Goal: Information Seeking & Learning: Learn about a topic

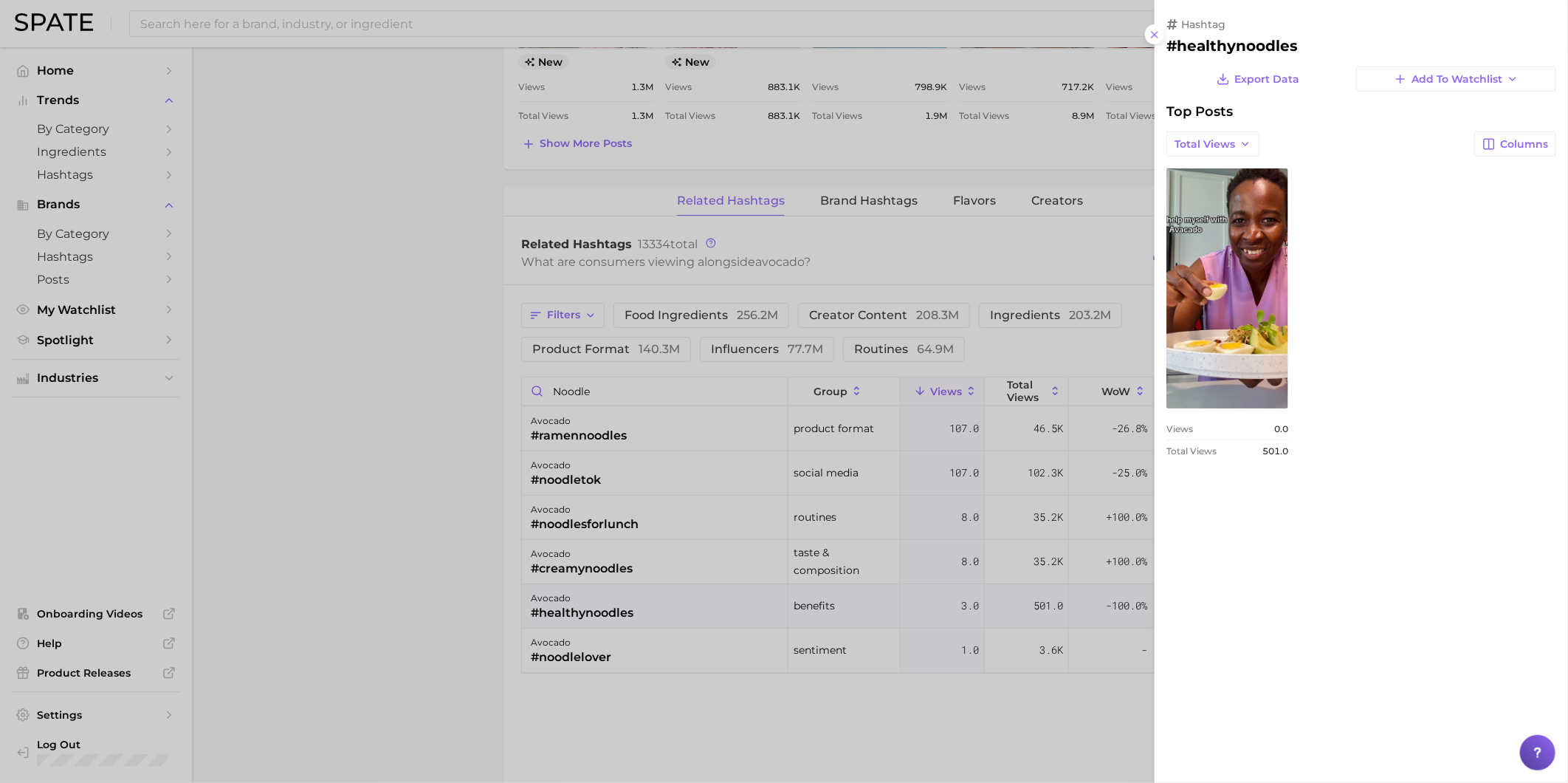
click at [395, 21] on div at bounding box center [784, 392] width 1568 height 783
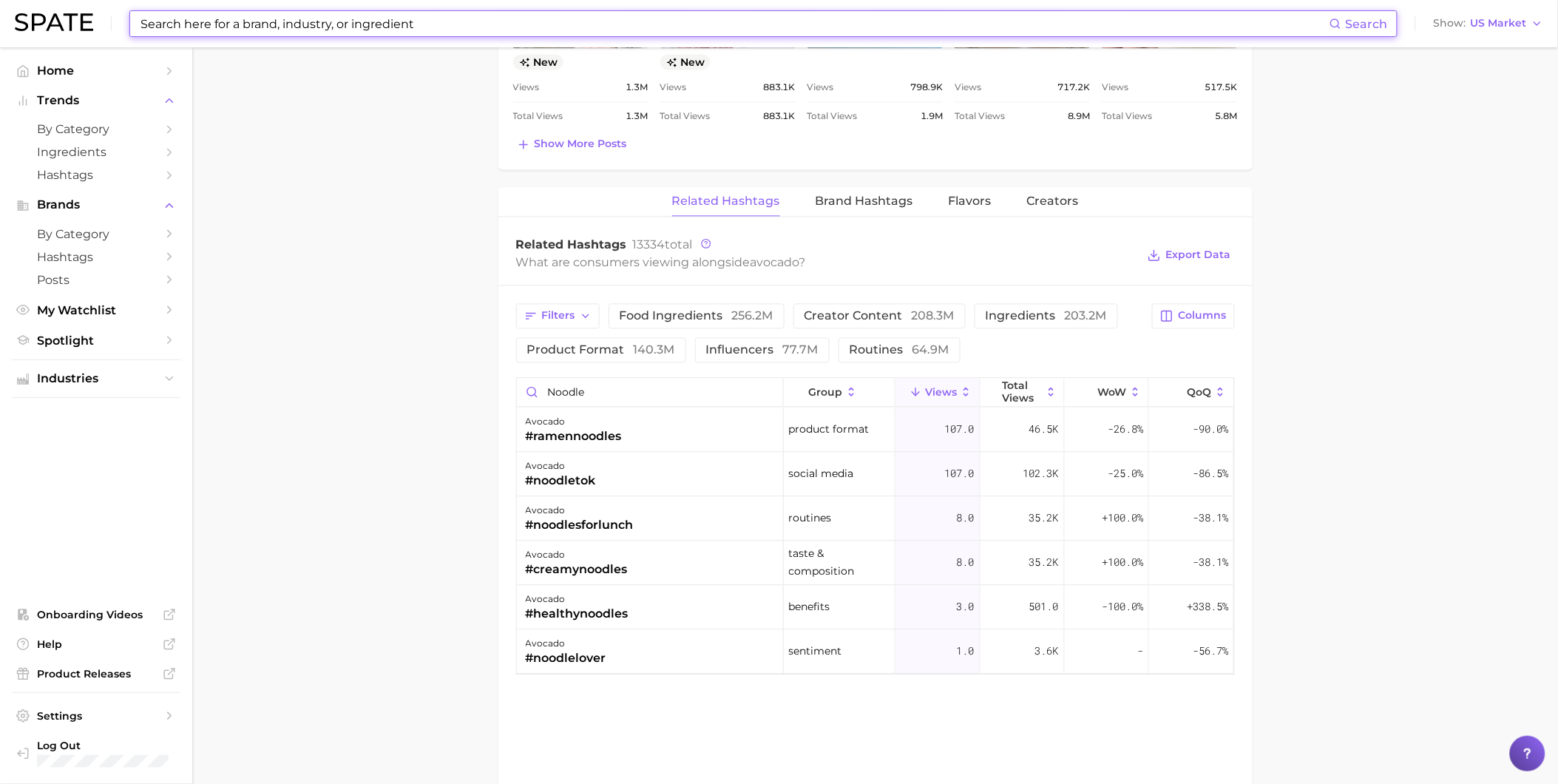
click at [382, 22] on input at bounding box center [735, 23] width 1191 height 25
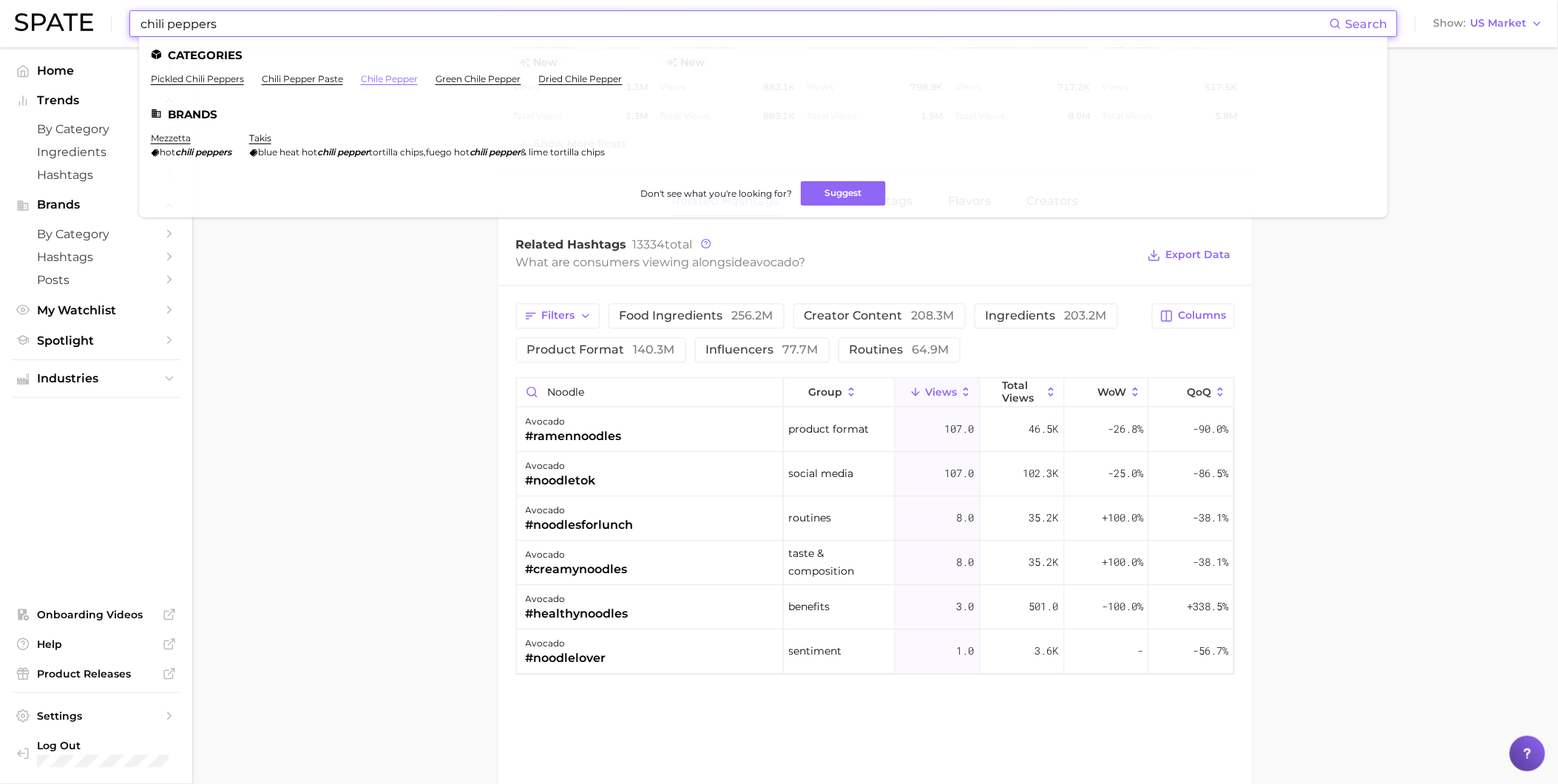
type input "chili peppers"
click at [374, 79] on link "chile pepper" at bounding box center [389, 78] width 57 height 11
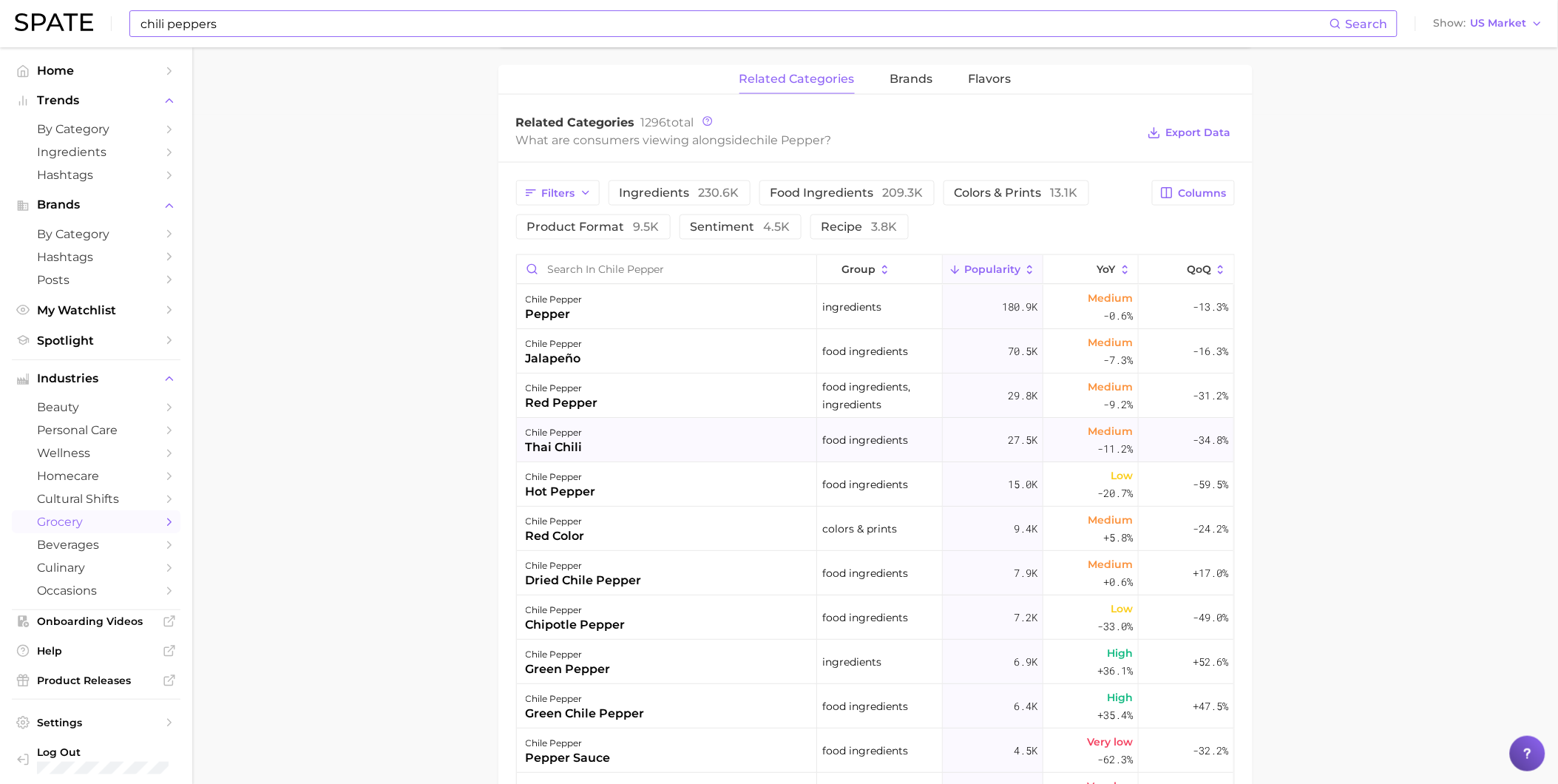
scroll to position [575, 0]
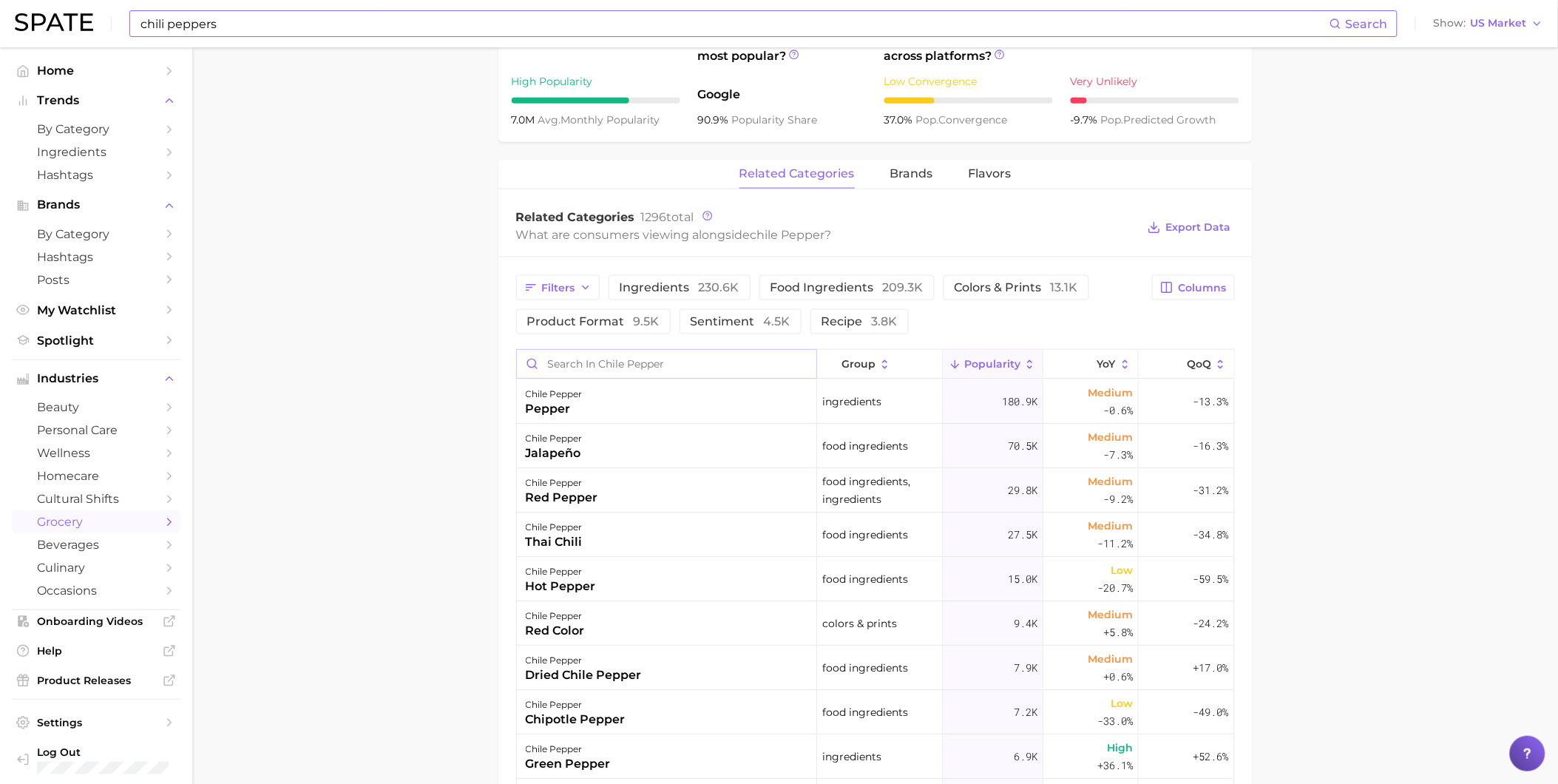
click at [631, 365] on input "Search in chile pepper" at bounding box center [667, 363] width 300 height 28
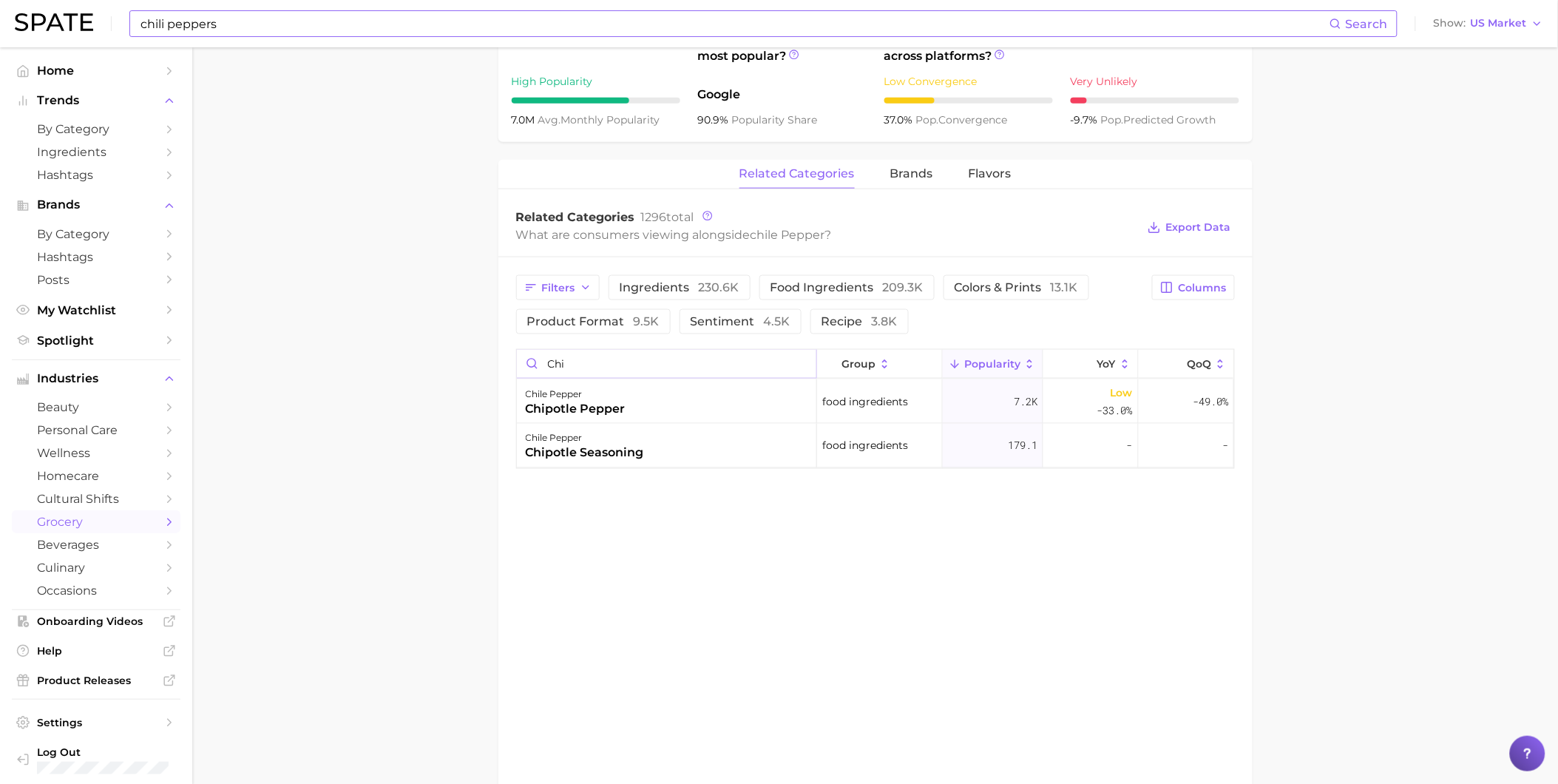
type input "ch"
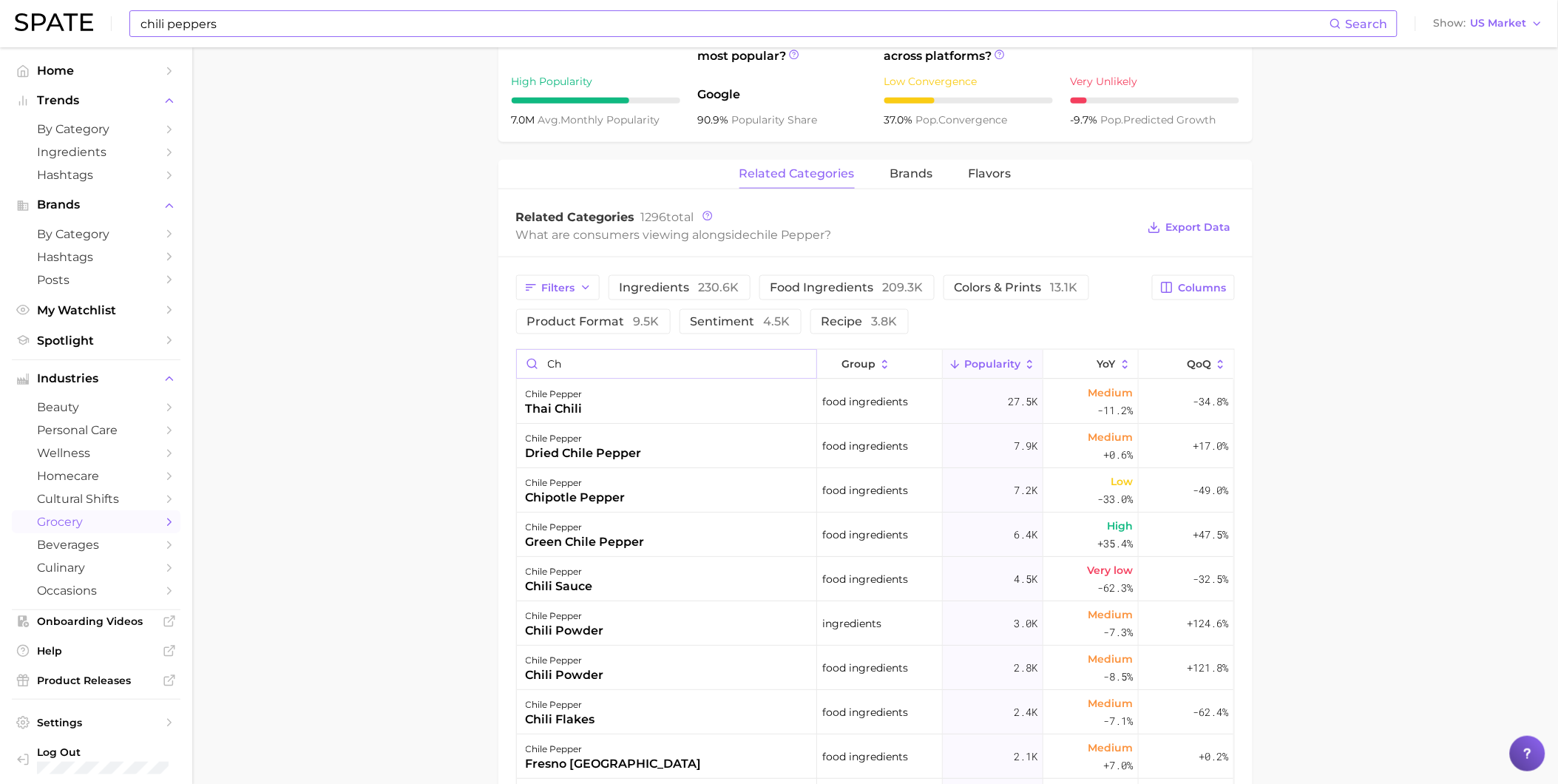
click at [790, 364] on input "ch" at bounding box center [667, 363] width 300 height 28
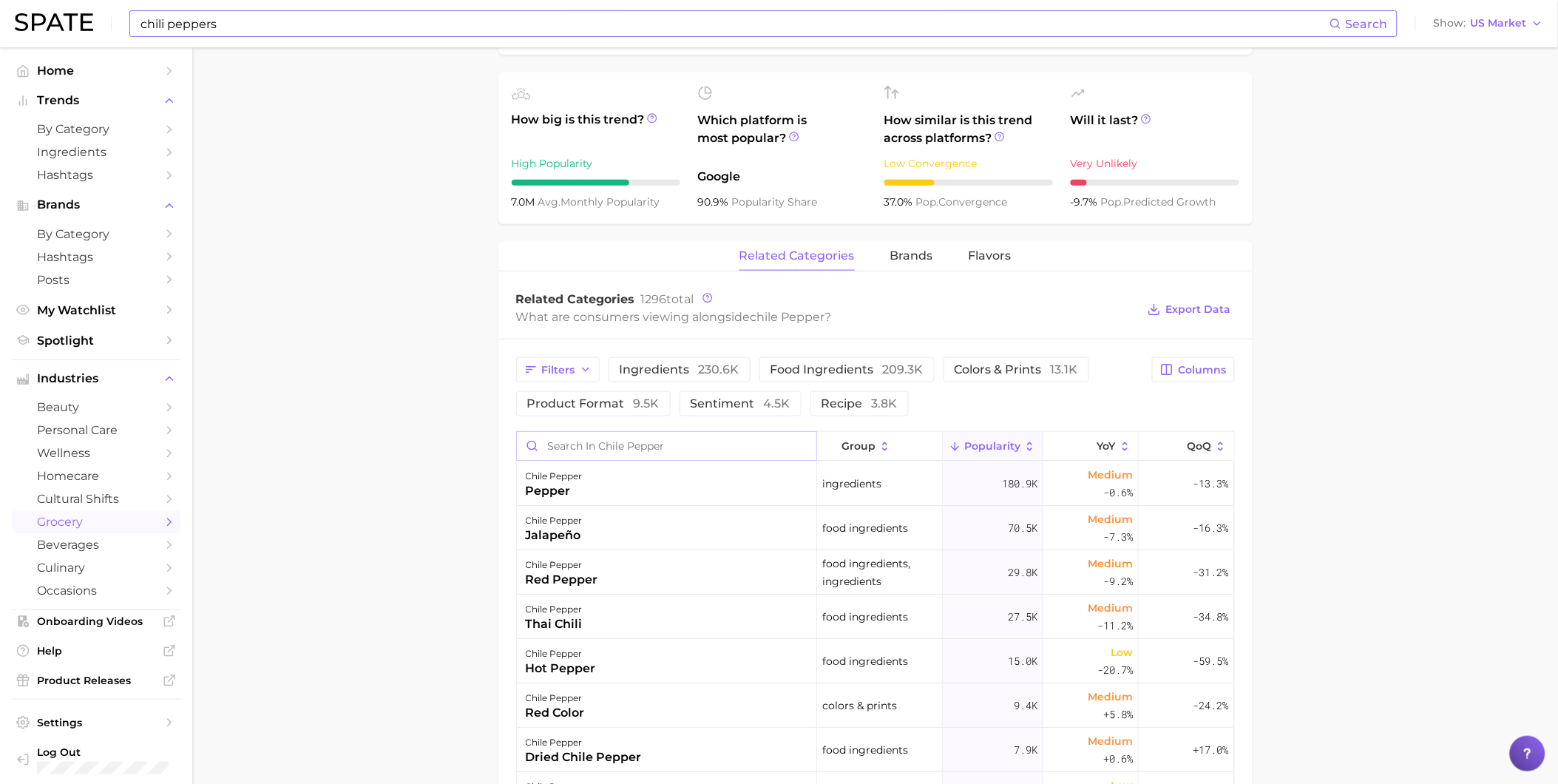
scroll to position [410, 0]
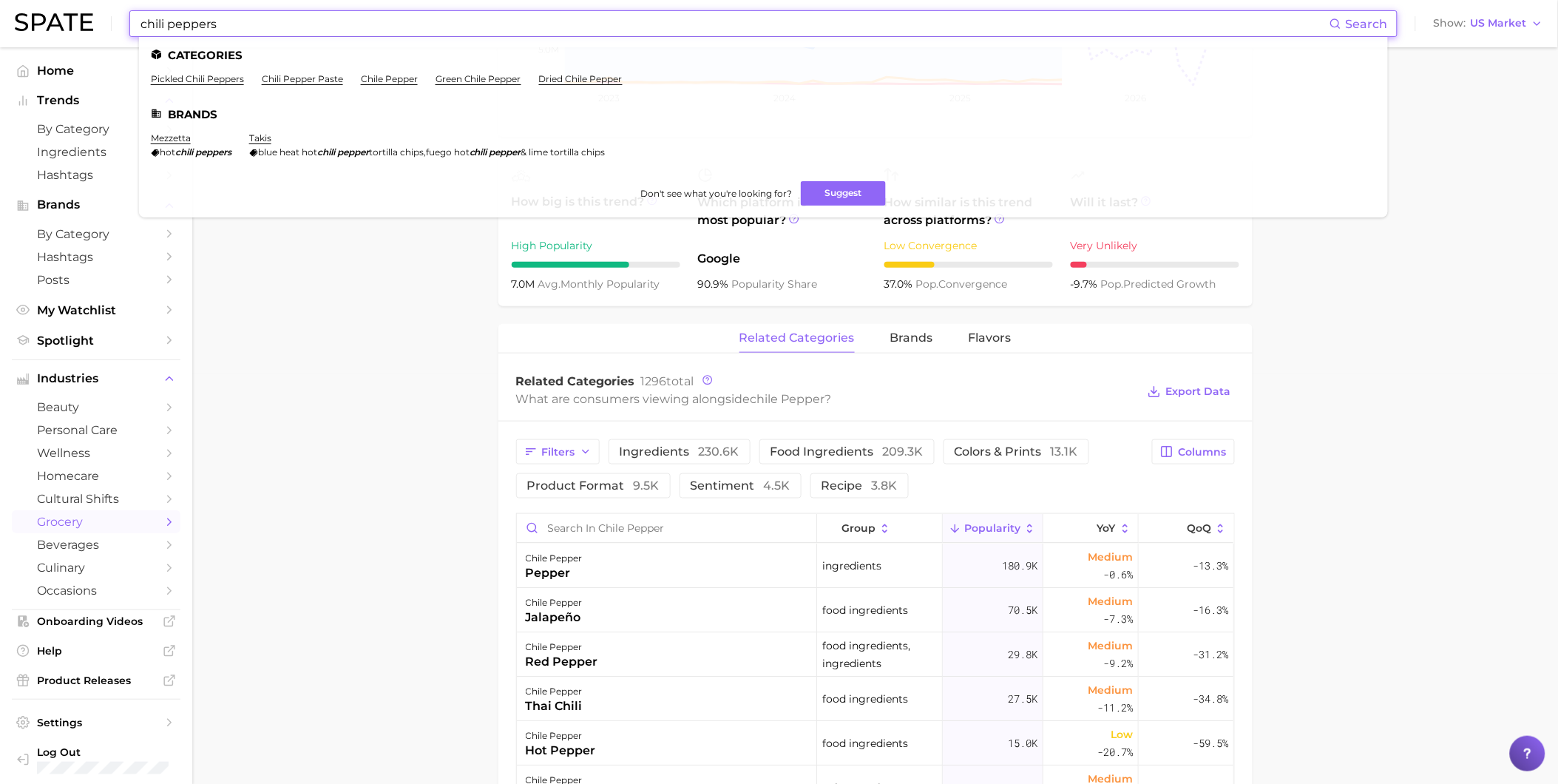
drag, startPoint x: 233, startPoint y: 30, endPoint x: 76, endPoint y: 30, distance: 157.0
click at [76, 30] on div "chili peppers Search Categories pickled chili peppers chili pepper paste chile …" at bounding box center [779, 23] width 1529 height 48
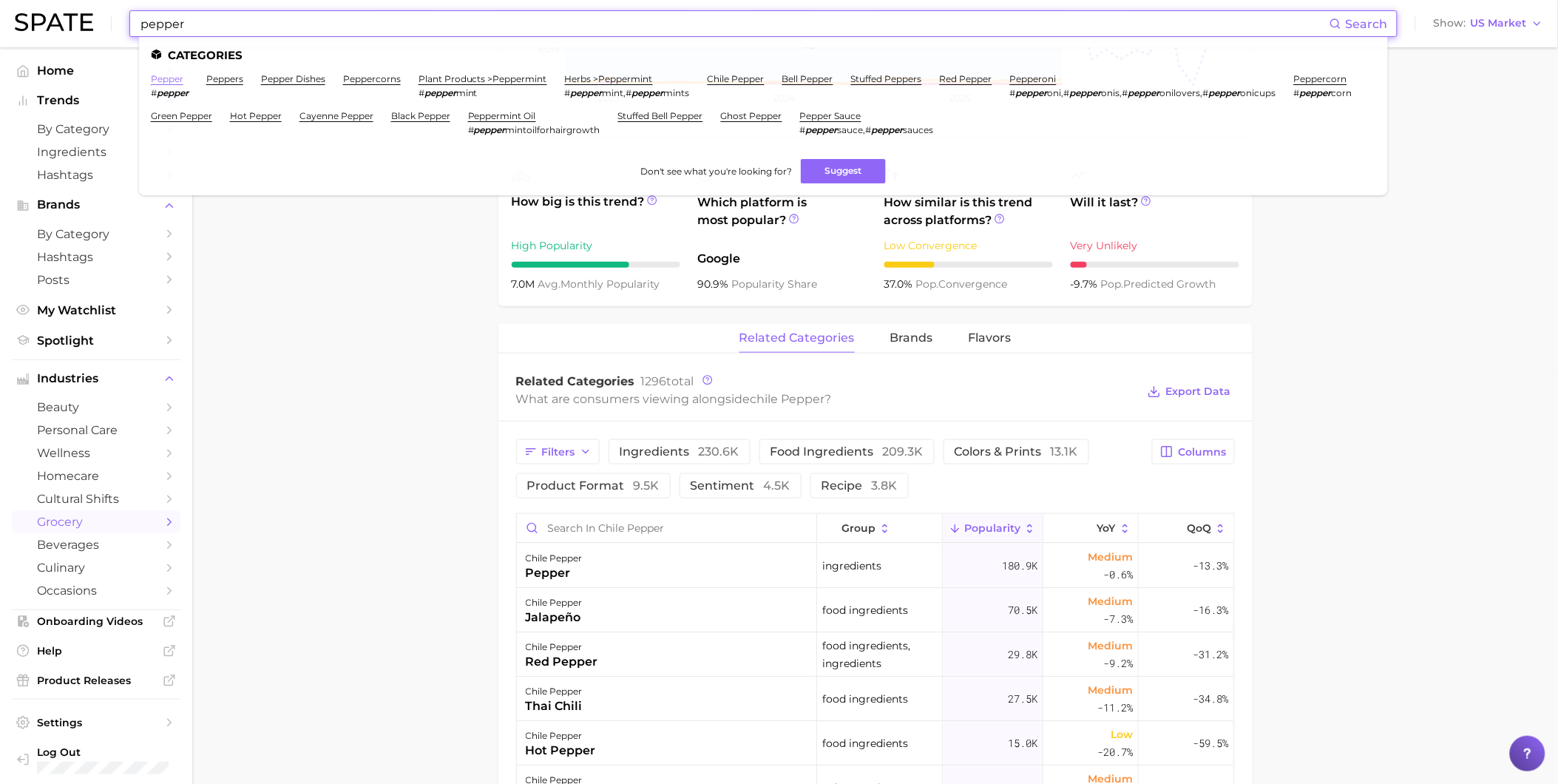
type input "pepper"
click at [175, 74] on link "pepper" at bounding box center [167, 78] width 32 height 11
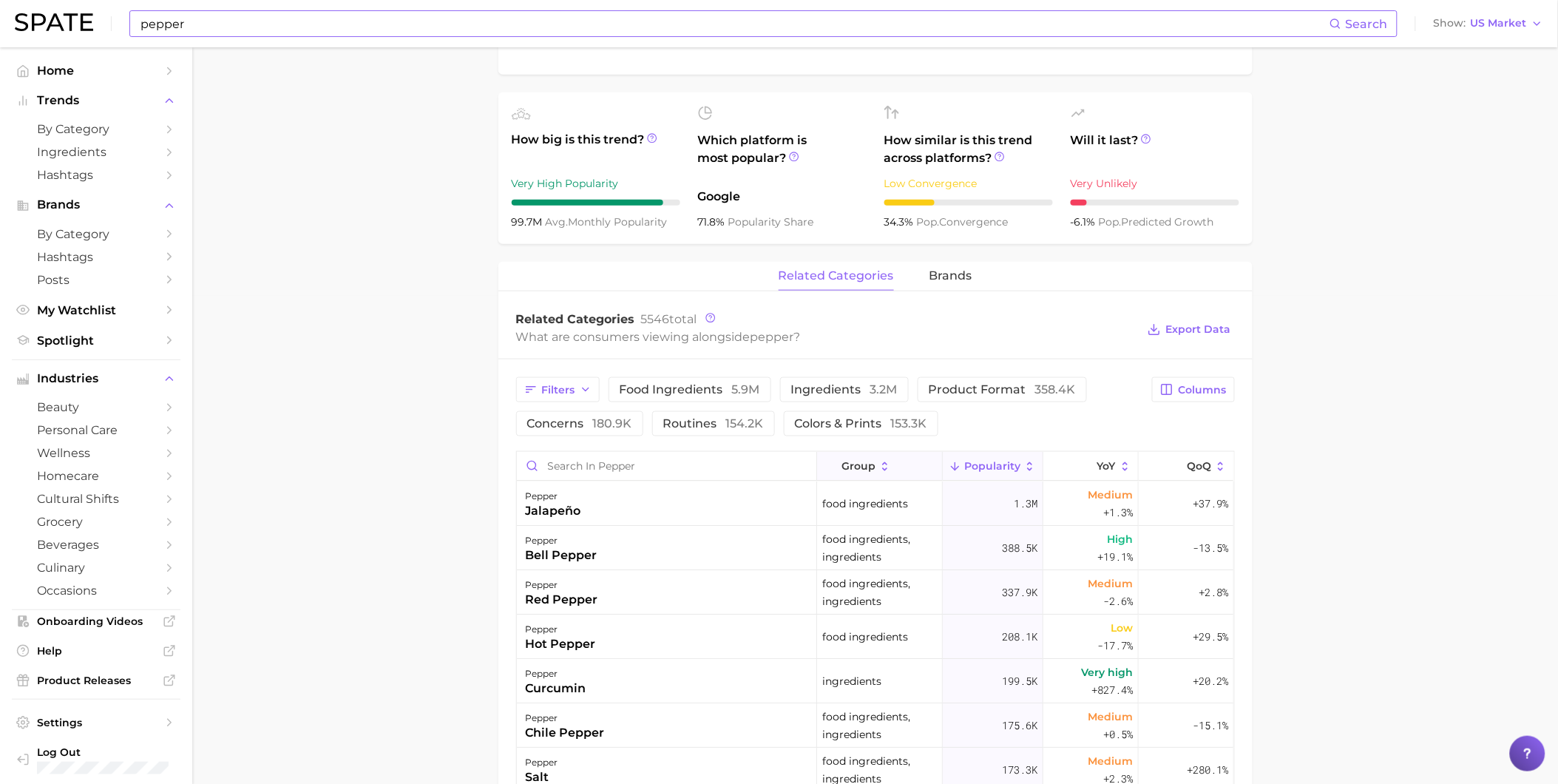
scroll to position [493, 0]
click at [693, 464] on input "Search in pepper" at bounding box center [667, 460] width 300 height 28
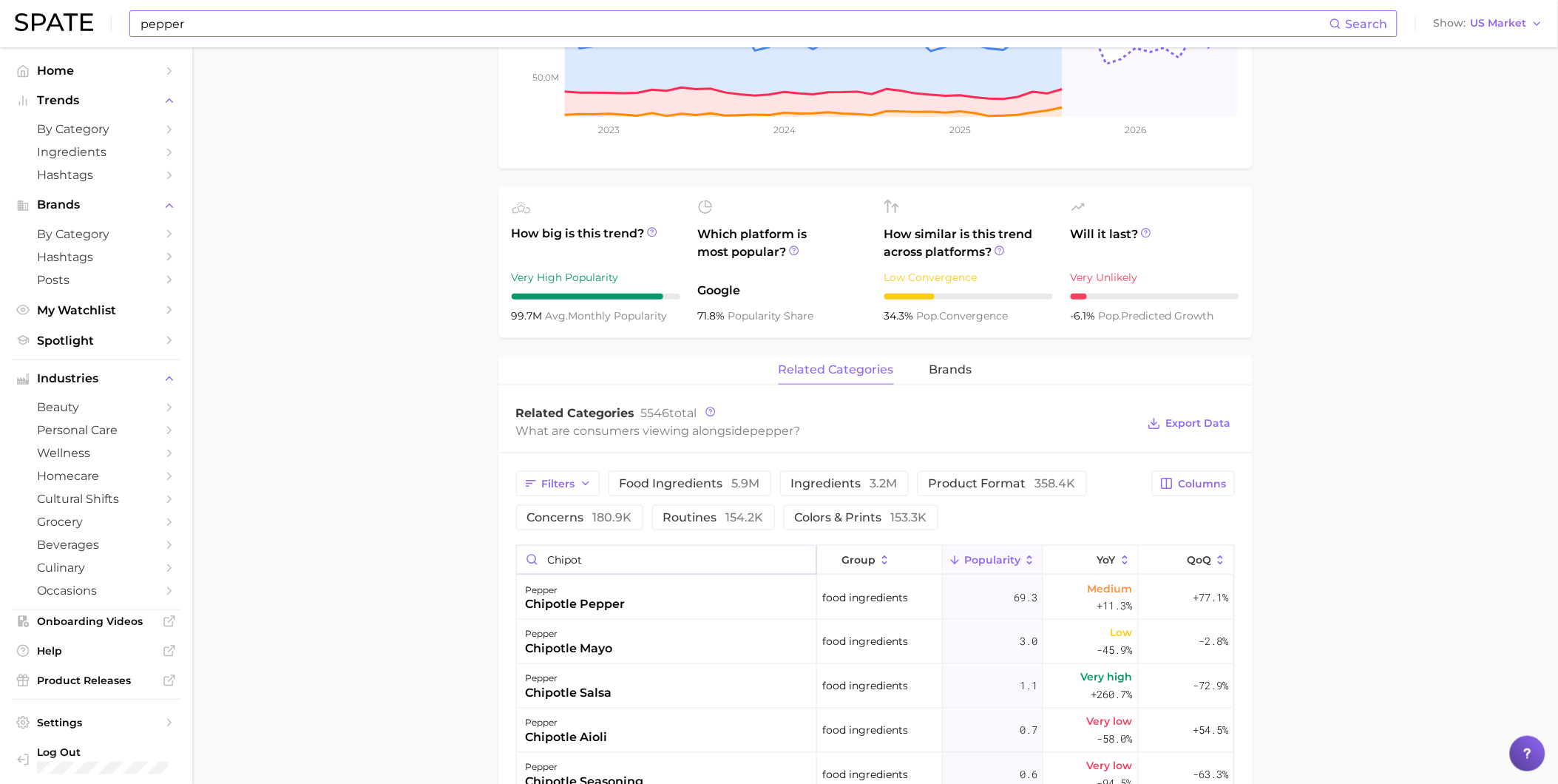
scroll to position [0, 0]
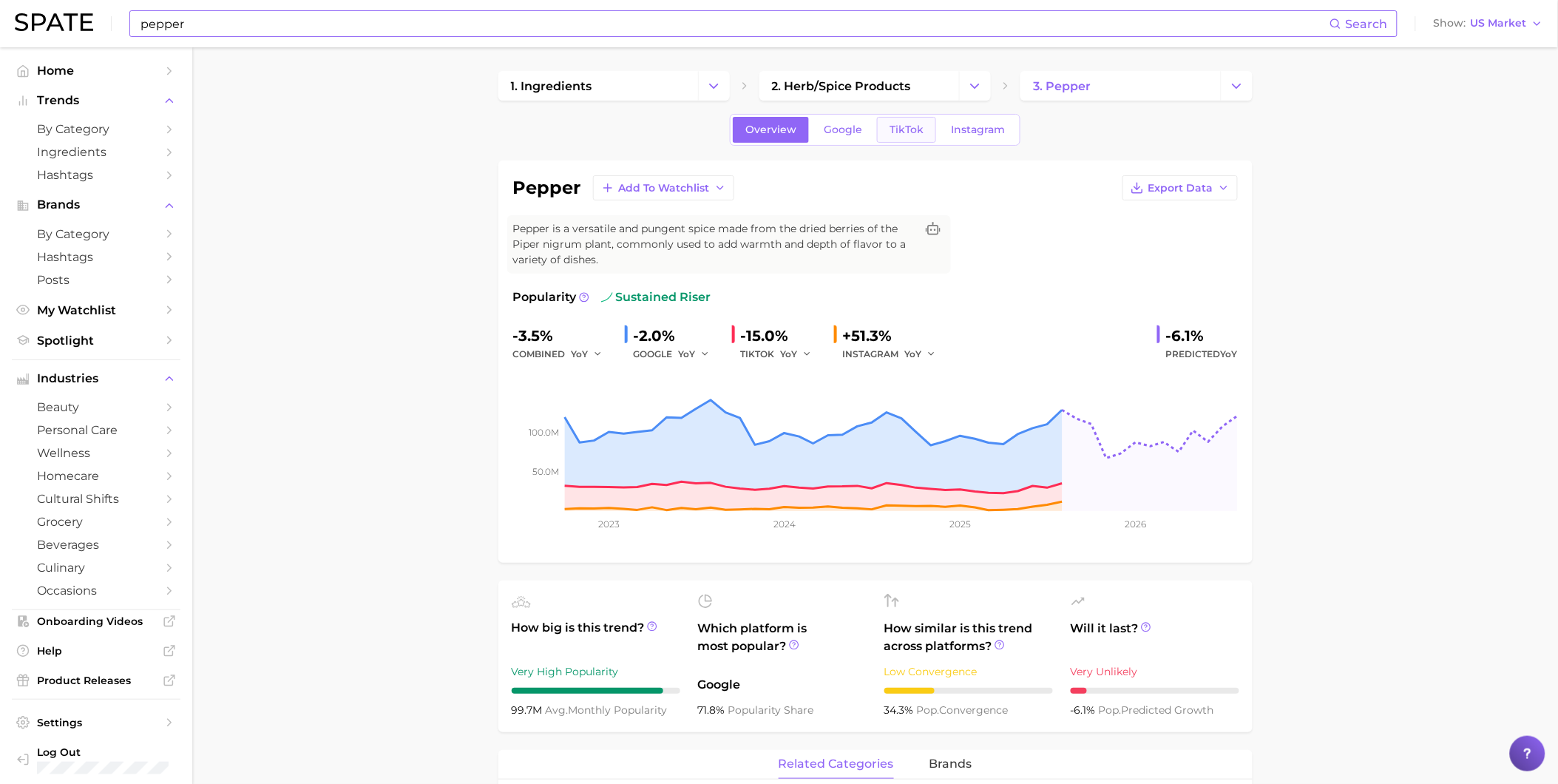
type input "chipot"
click at [898, 138] on link "TikTok" at bounding box center [907, 129] width 59 height 26
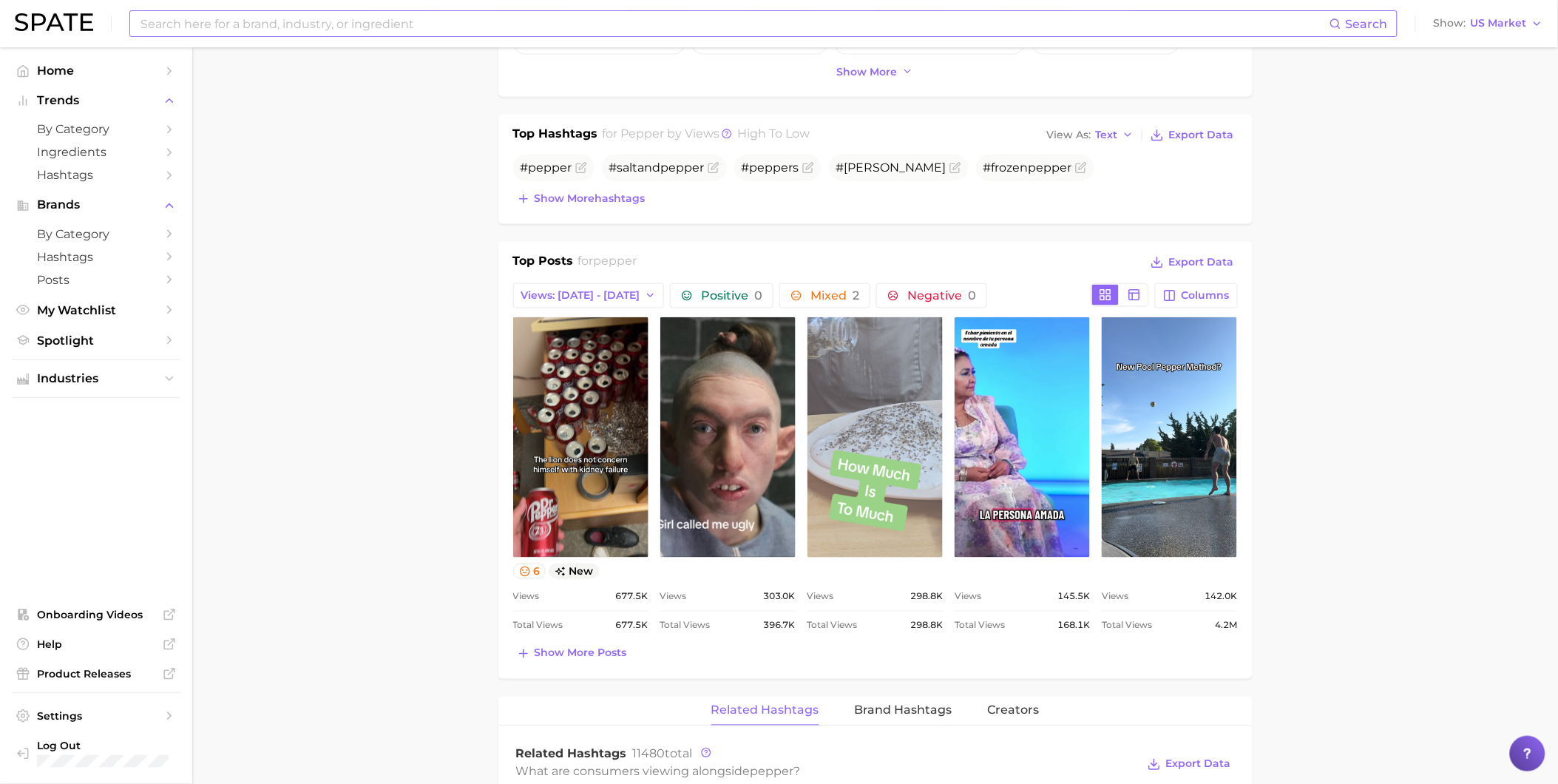
scroll to position [822, 0]
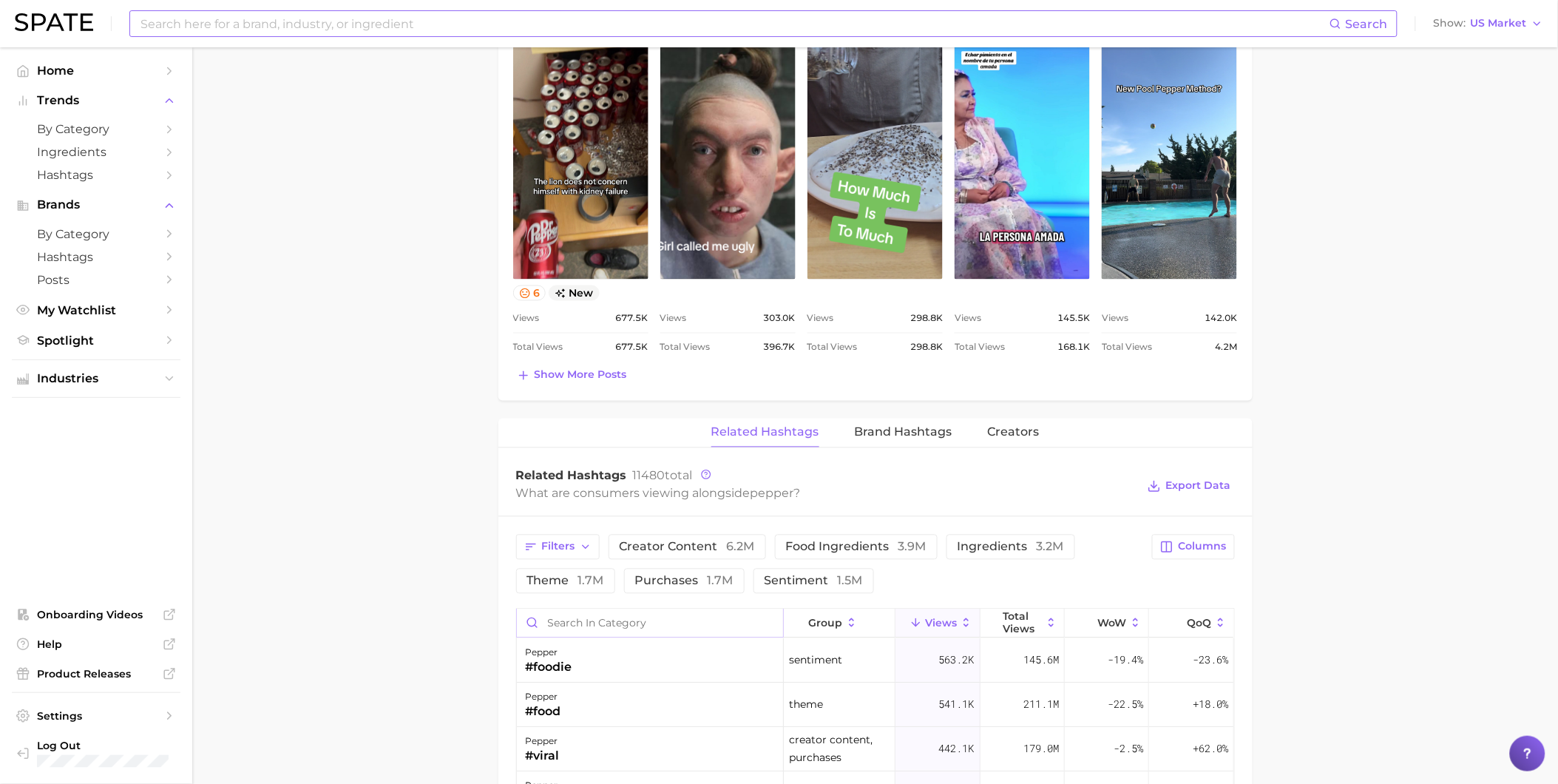
click at [674, 619] on input "Search in category" at bounding box center [650, 623] width 266 height 28
drag, startPoint x: 593, startPoint y: 628, endPoint x: 499, endPoint y: 628, distance: 94.0
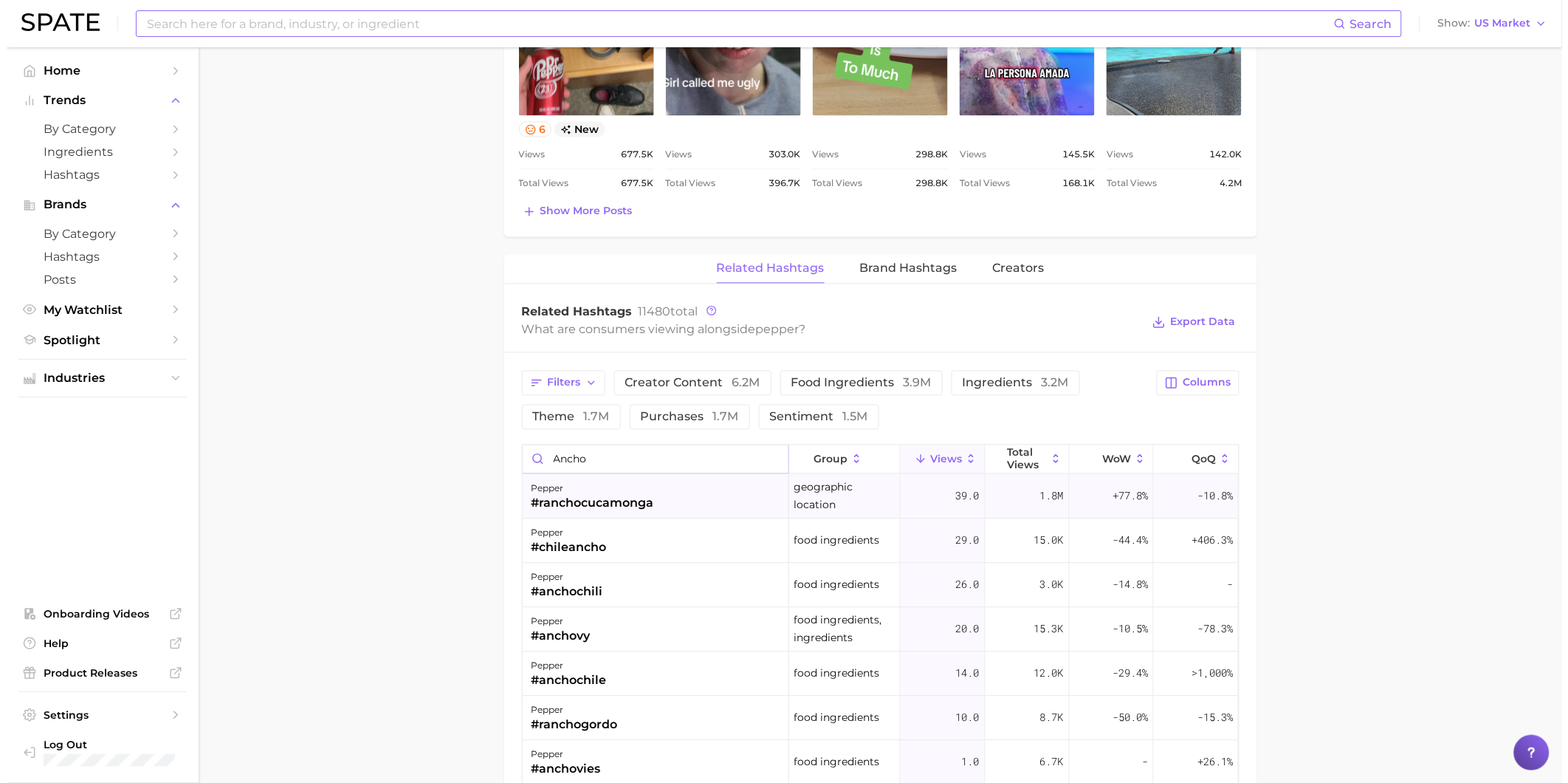
scroll to position [984, 0]
click at [732, 547] on div "pepper #chileancho" at bounding box center [649, 540] width 267 height 44
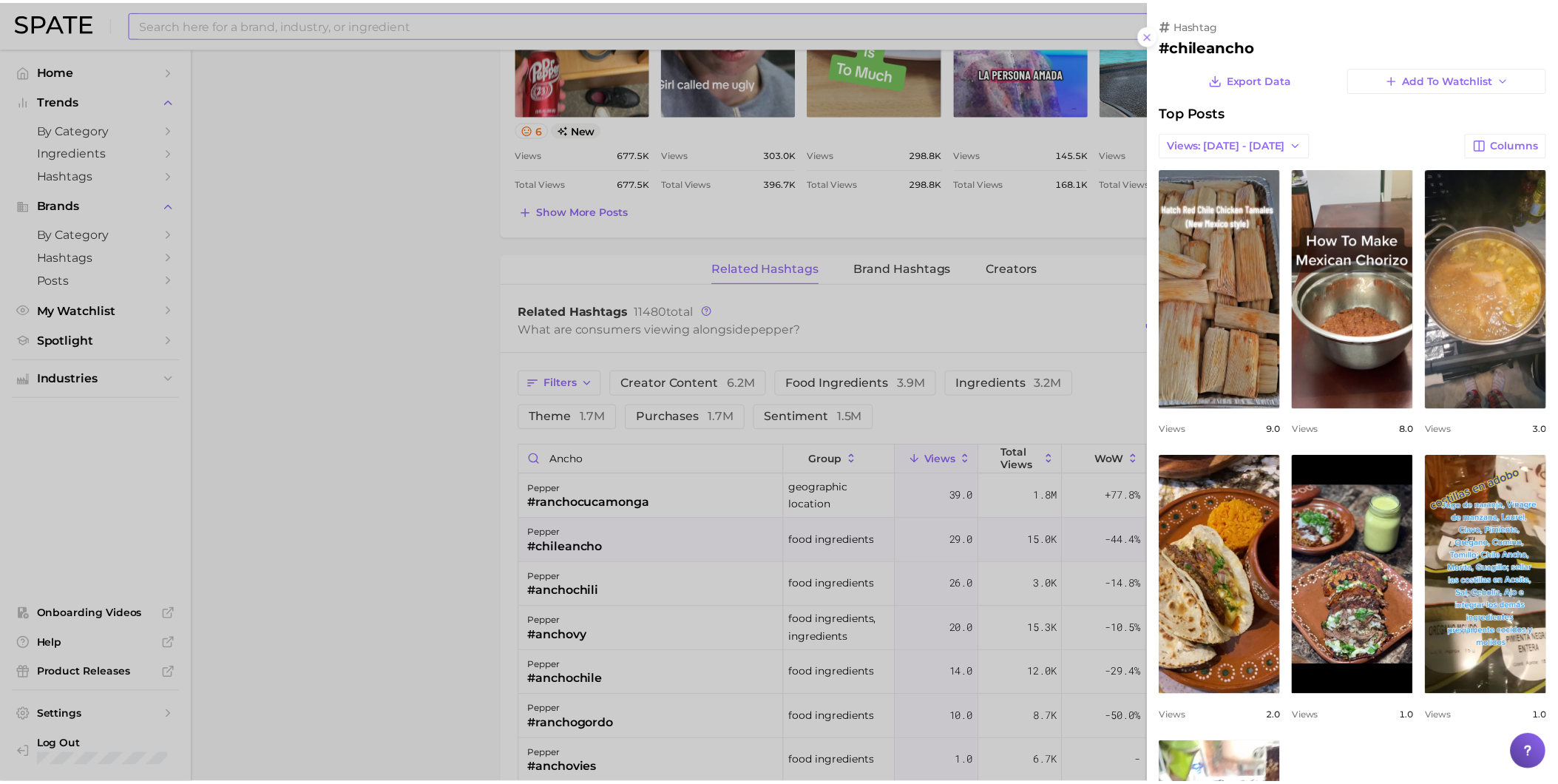
scroll to position [0, 0]
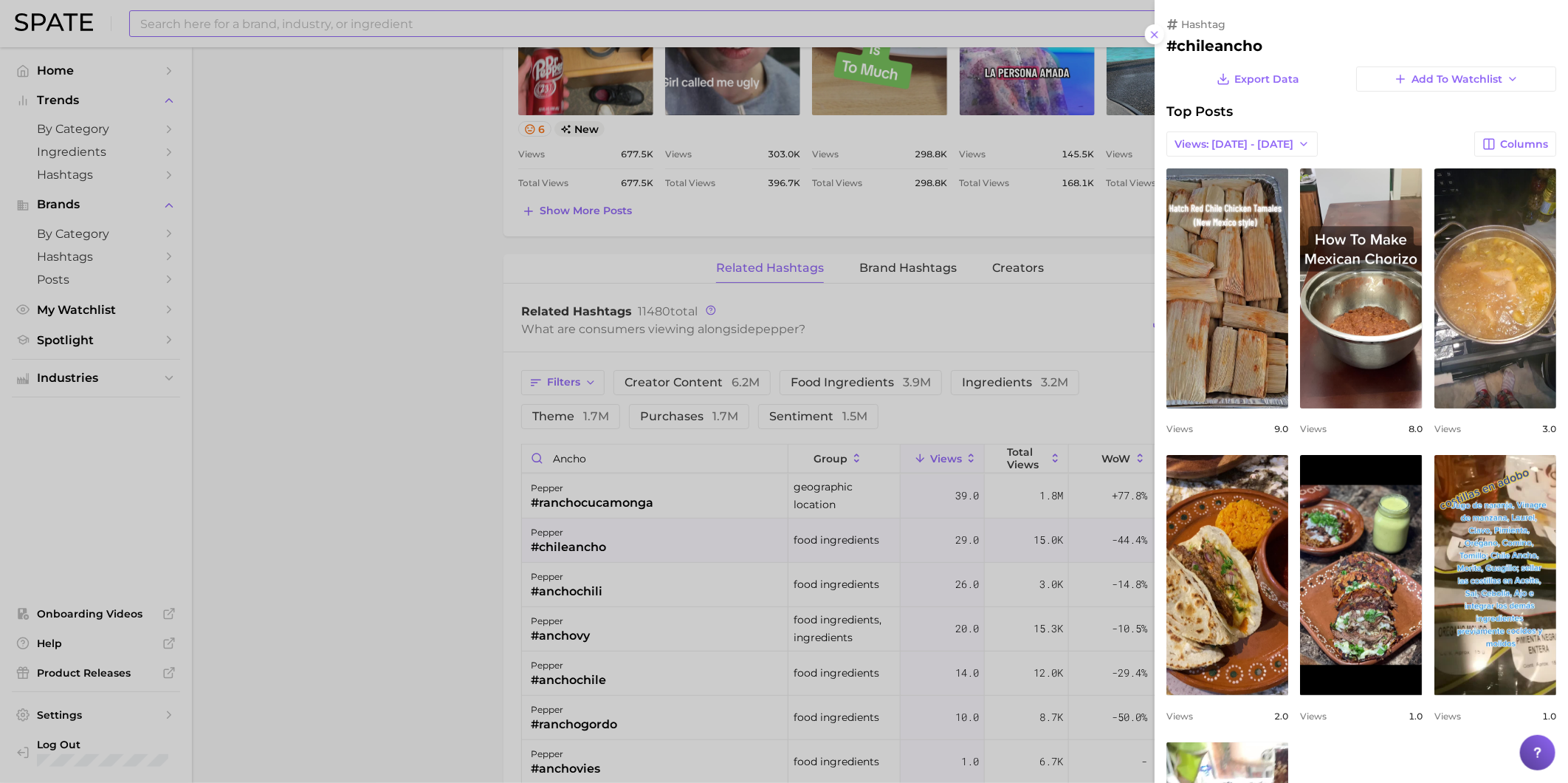
drag, startPoint x: 703, startPoint y: 463, endPoint x: 688, endPoint y: 461, distance: 15.1
click at [701, 463] on div at bounding box center [784, 392] width 1568 height 783
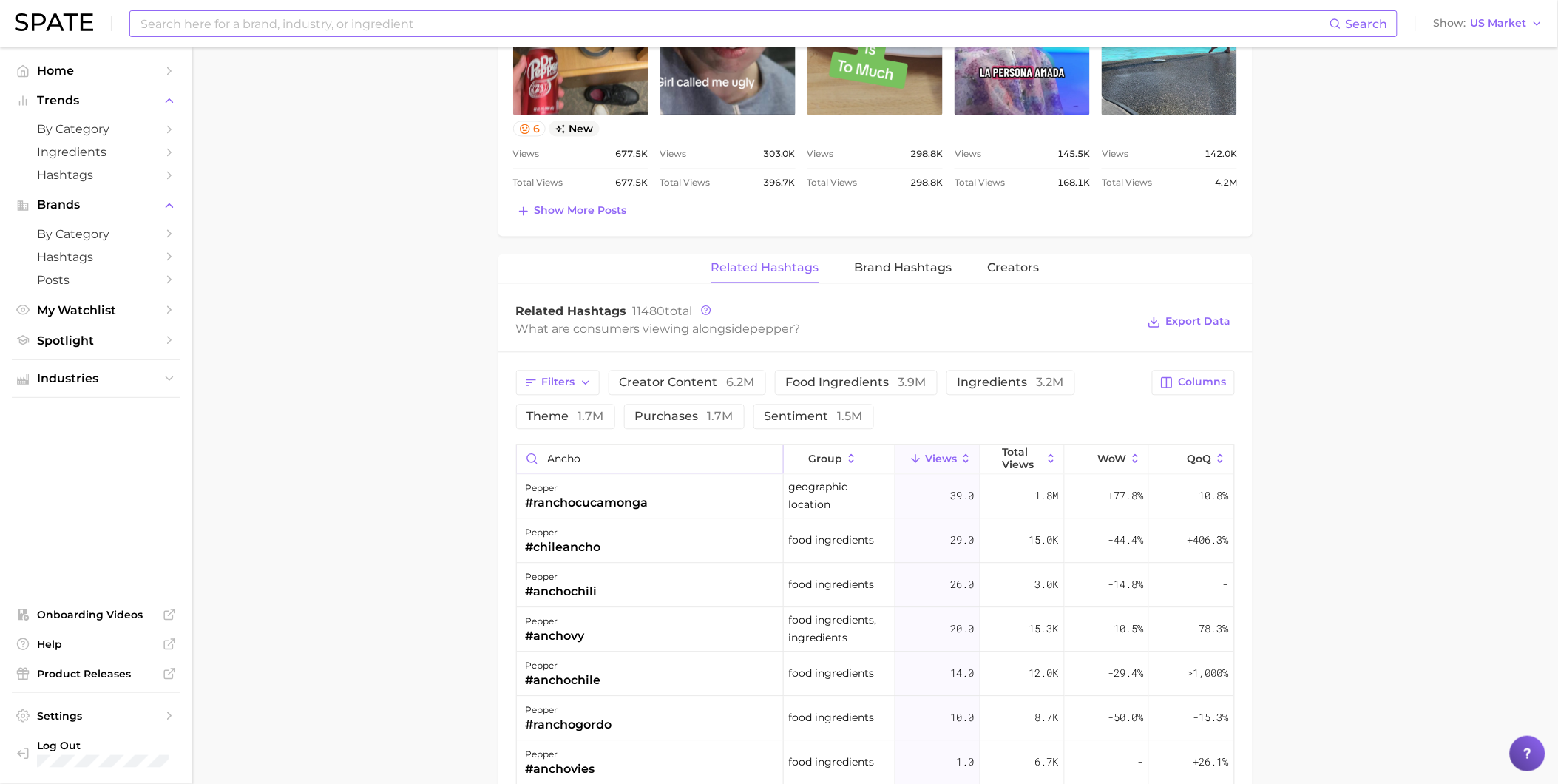
drag, startPoint x: 639, startPoint y: 454, endPoint x: 501, endPoint y: 454, distance: 138.0
click at [501, 454] on div "Filters creator content 6.2m food ingredients 3.9m ingredients 3.2m theme 1.7m …" at bounding box center [875, 622] width 755 height 539
drag, startPoint x: 578, startPoint y: 456, endPoint x: 534, endPoint y: 448, distance: 44.7
click at [534, 448] on input "chipotle" at bounding box center [650, 459] width 266 height 28
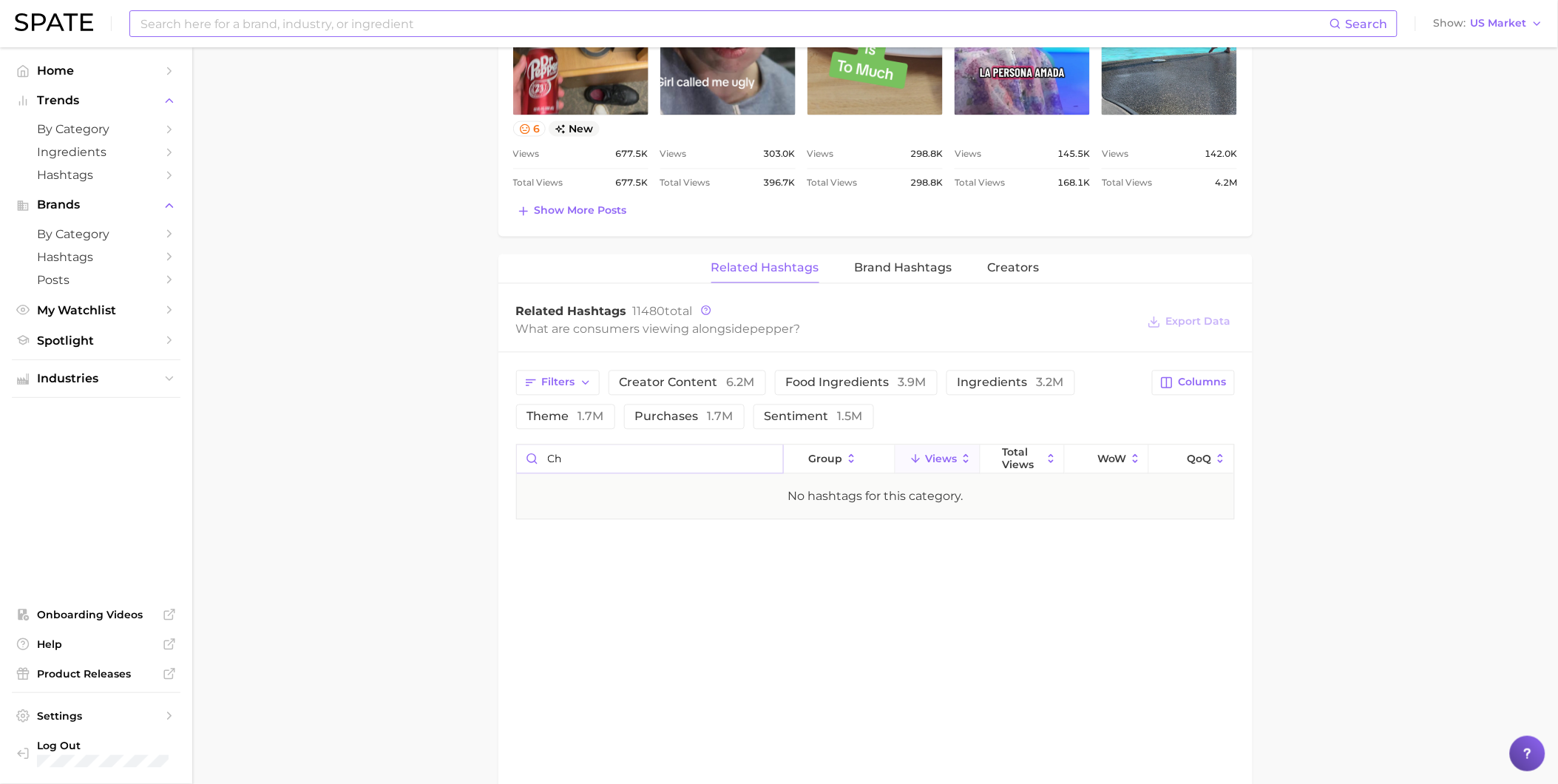
type input "C"
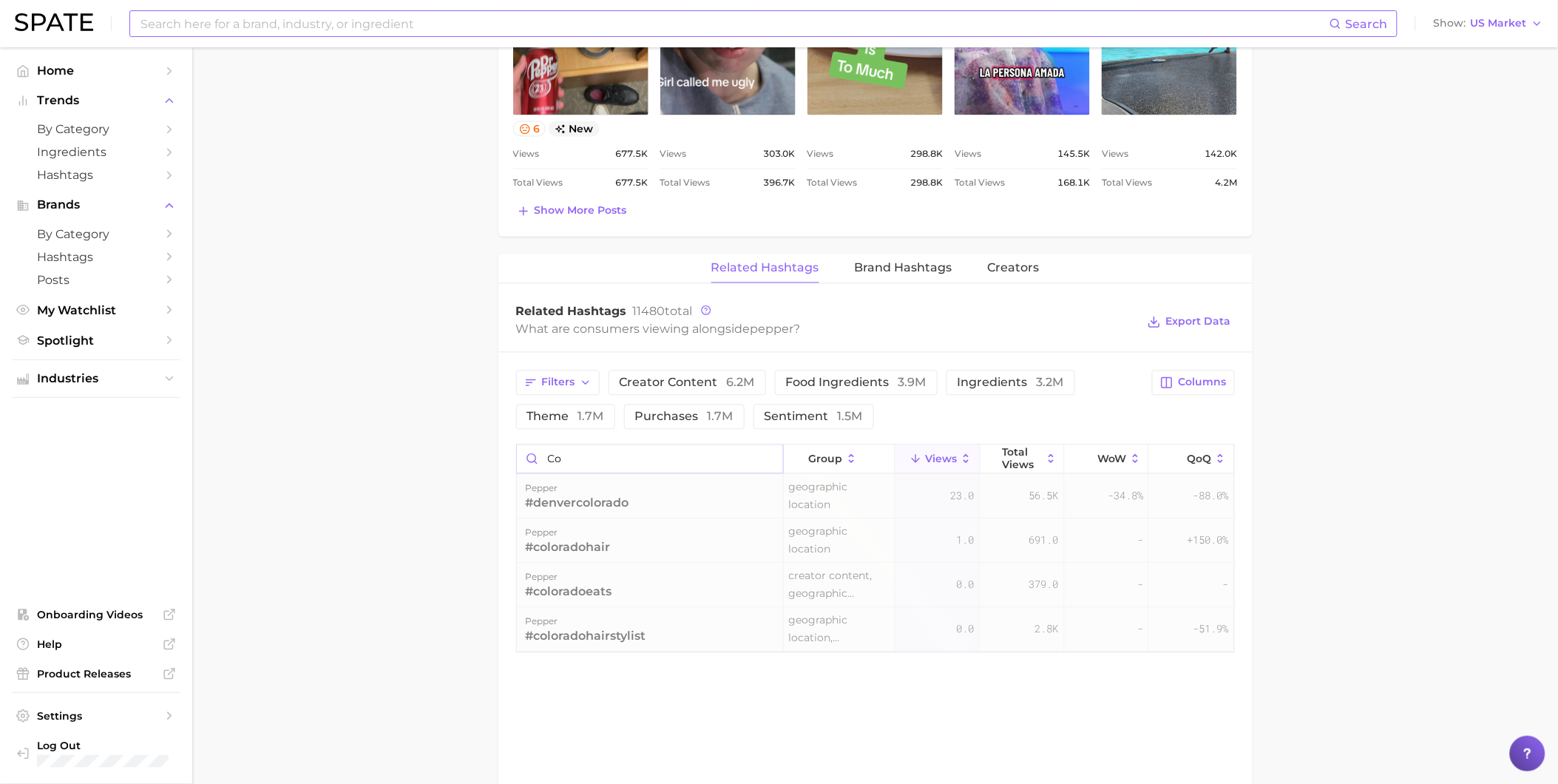
type input "c"
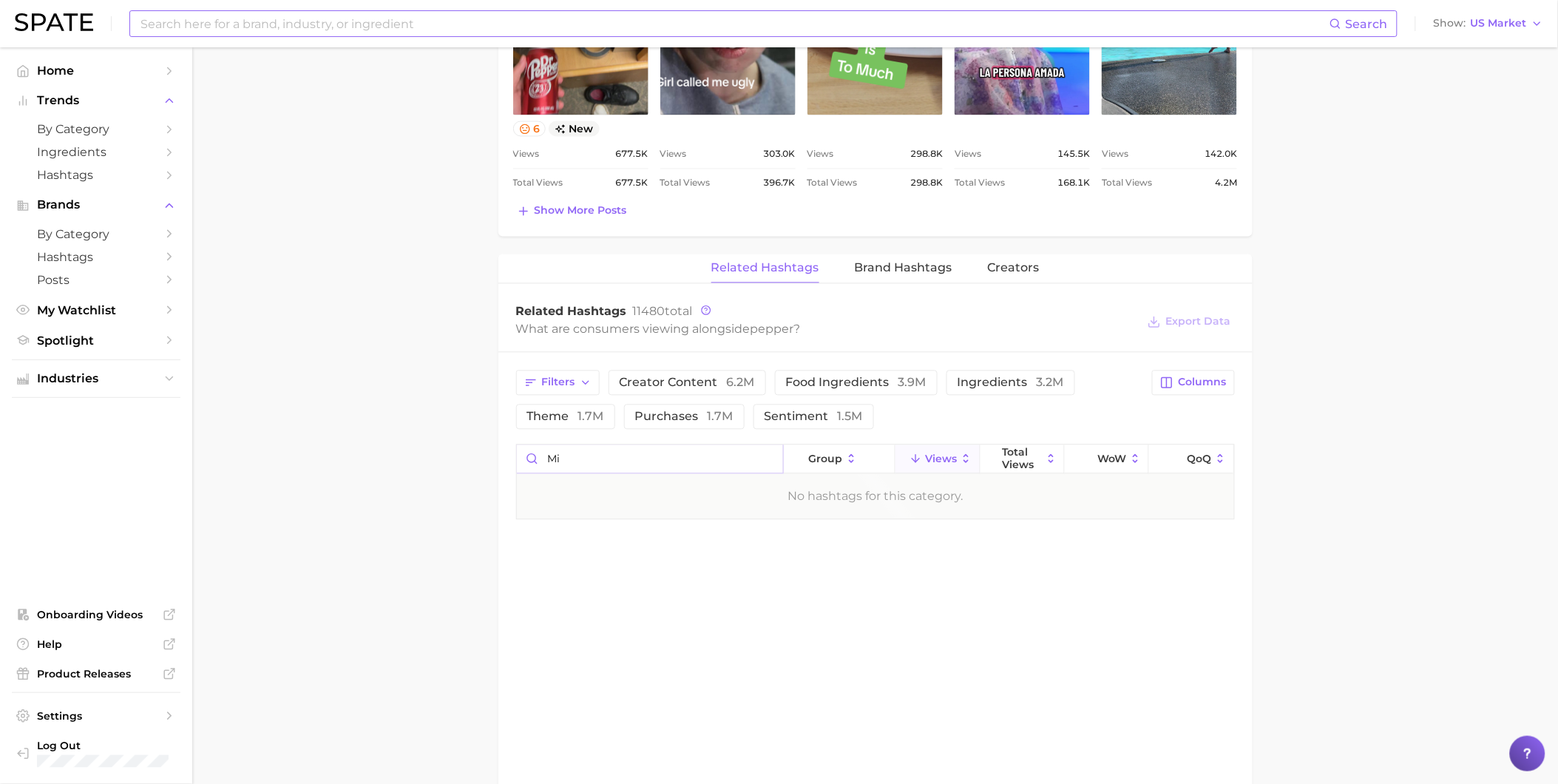
type input "m"
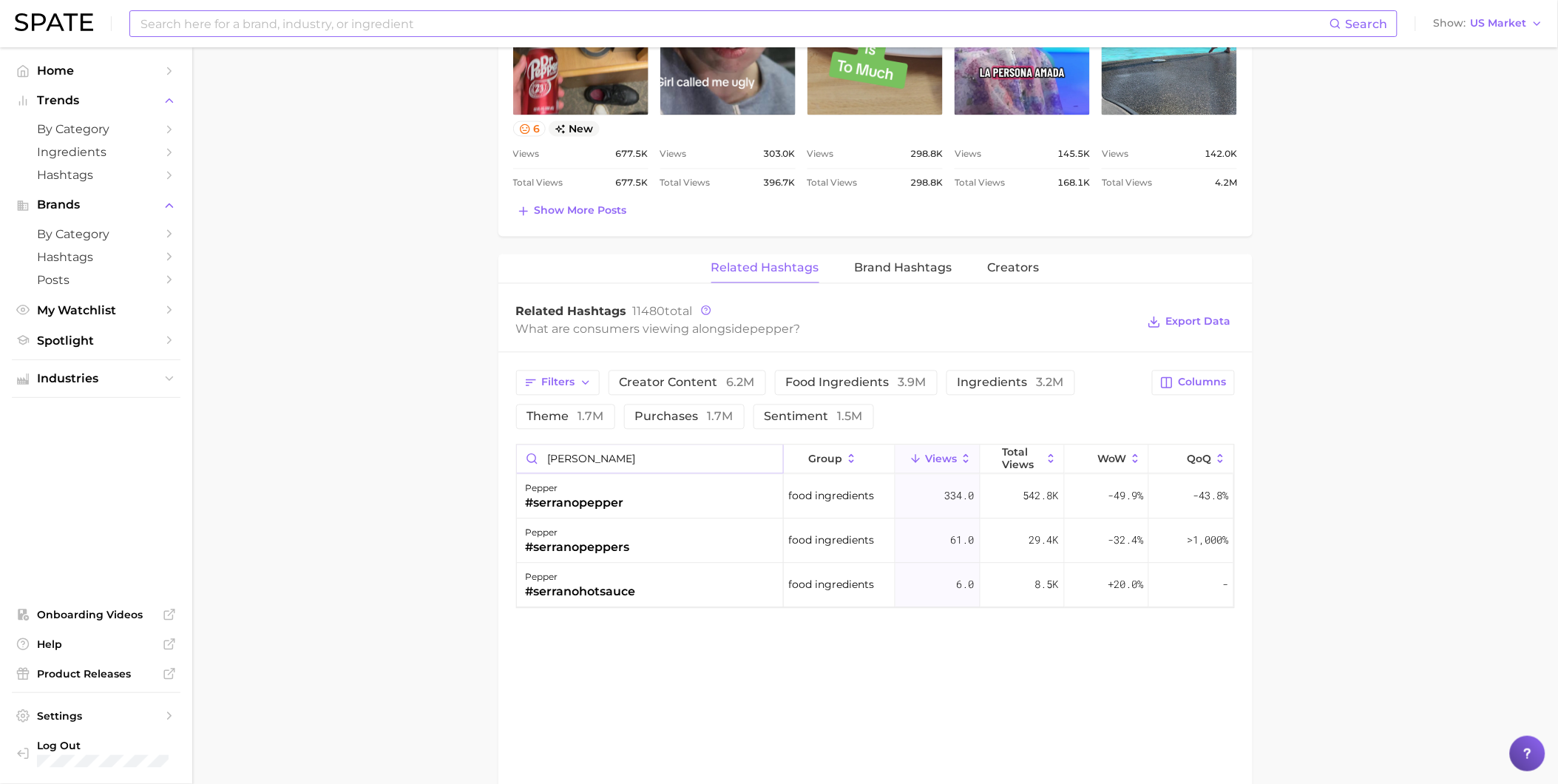
type input "[PERSON_NAME]"
